Goal: Information Seeking & Learning: Learn about a topic

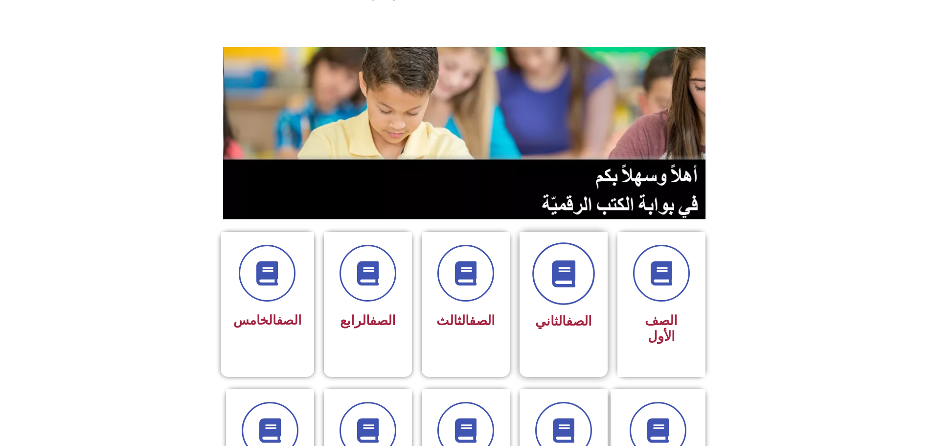
scroll to position [147, 0]
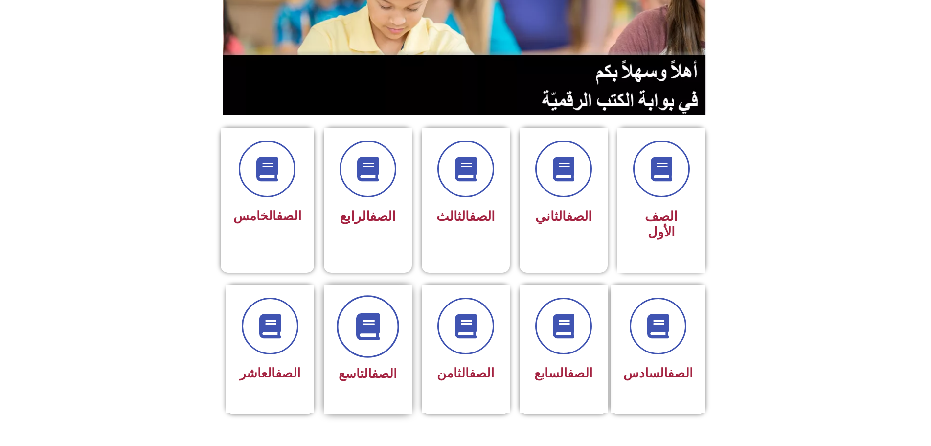
click at [382, 295] on span at bounding box center [368, 326] width 63 height 63
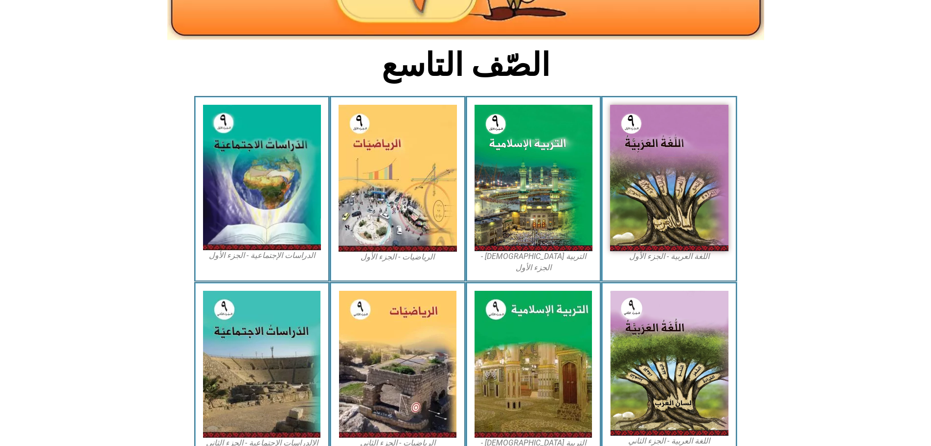
scroll to position [245, 0]
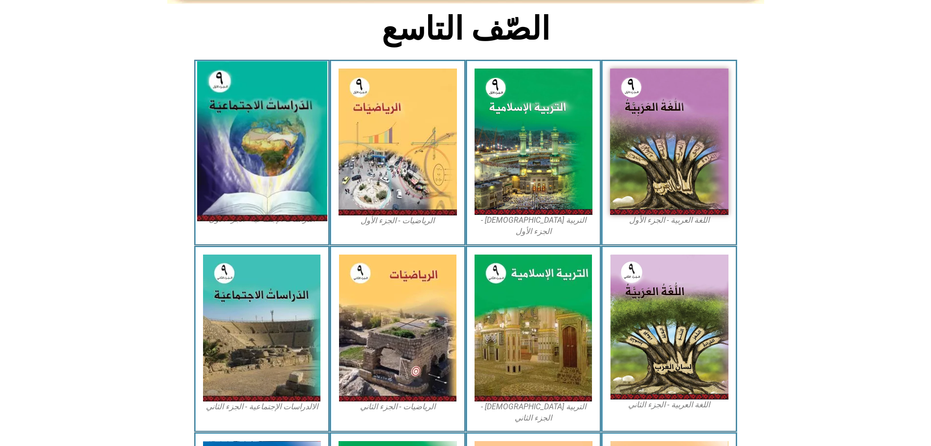
click at [263, 111] on img at bounding box center [262, 142] width 130 height 160
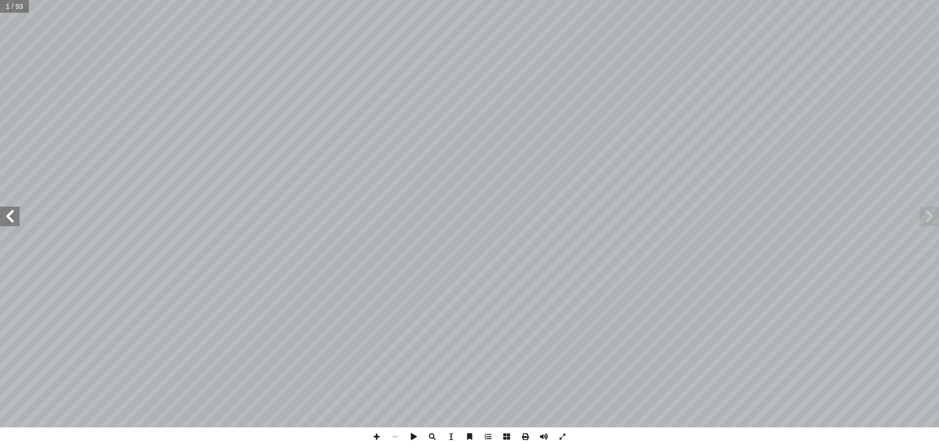
click at [14, 222] on span at bounding box center [10, 216] width 20 height 20
click at [6, 217] on span at bounding box center [10, 216] width 20 height 20
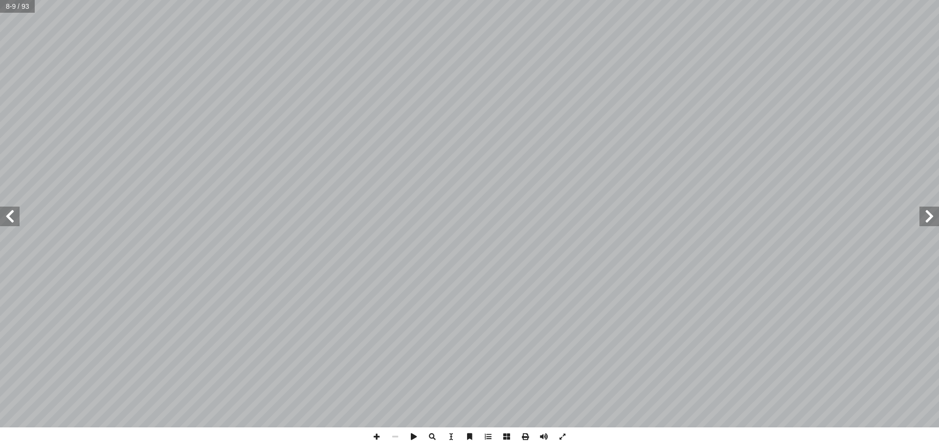
click at [6, 217] on span at bounding box center [10, 216] width 20 height 20
click at [936, 226] on span at bounding box center [930, 216] width 20 height 20
click at [930, 223] on span at bounding box center [930, 216] width 20 height 20
click at [930, 218] on span at bounding box center [930, 216] width 20 height 20
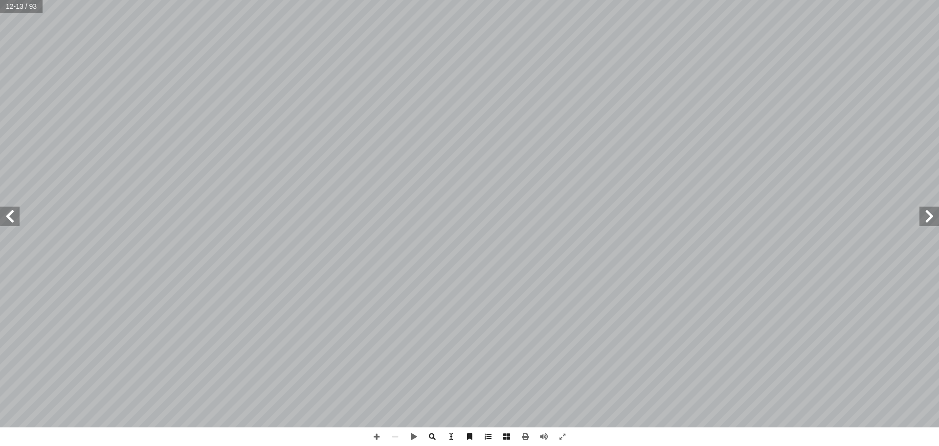
click at [930, 218] on span at bounding box center [930, 216] width 20 height 20
click at [13, 221] on span at bounding box center [10, 216] width 20 height 20
click at [924, 224] on span at bounding box center [930, 216] width 20 height 20
click at [6, 213] on span at bounding box center [10, 216] width 20 height 20
click at [5, 212] on span at bounding box center [10, 216] width 20 height 20
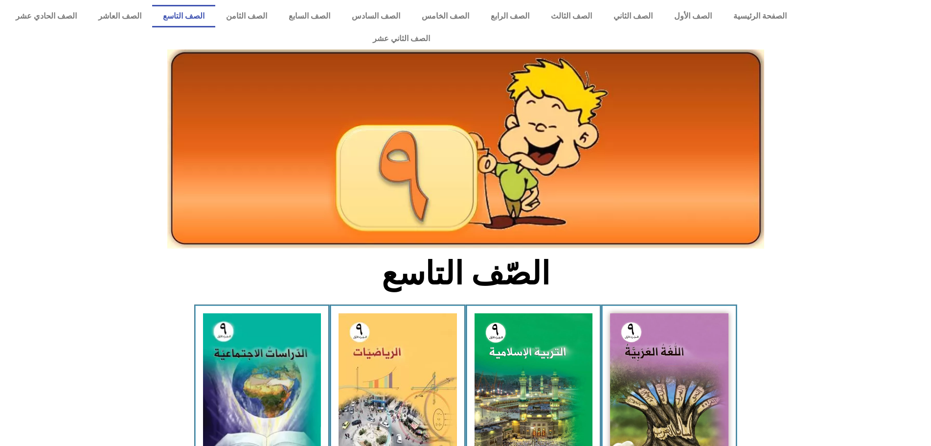
scroll to position [245, 0]
